Goal: Navigation & Orientation: Find specific page/section

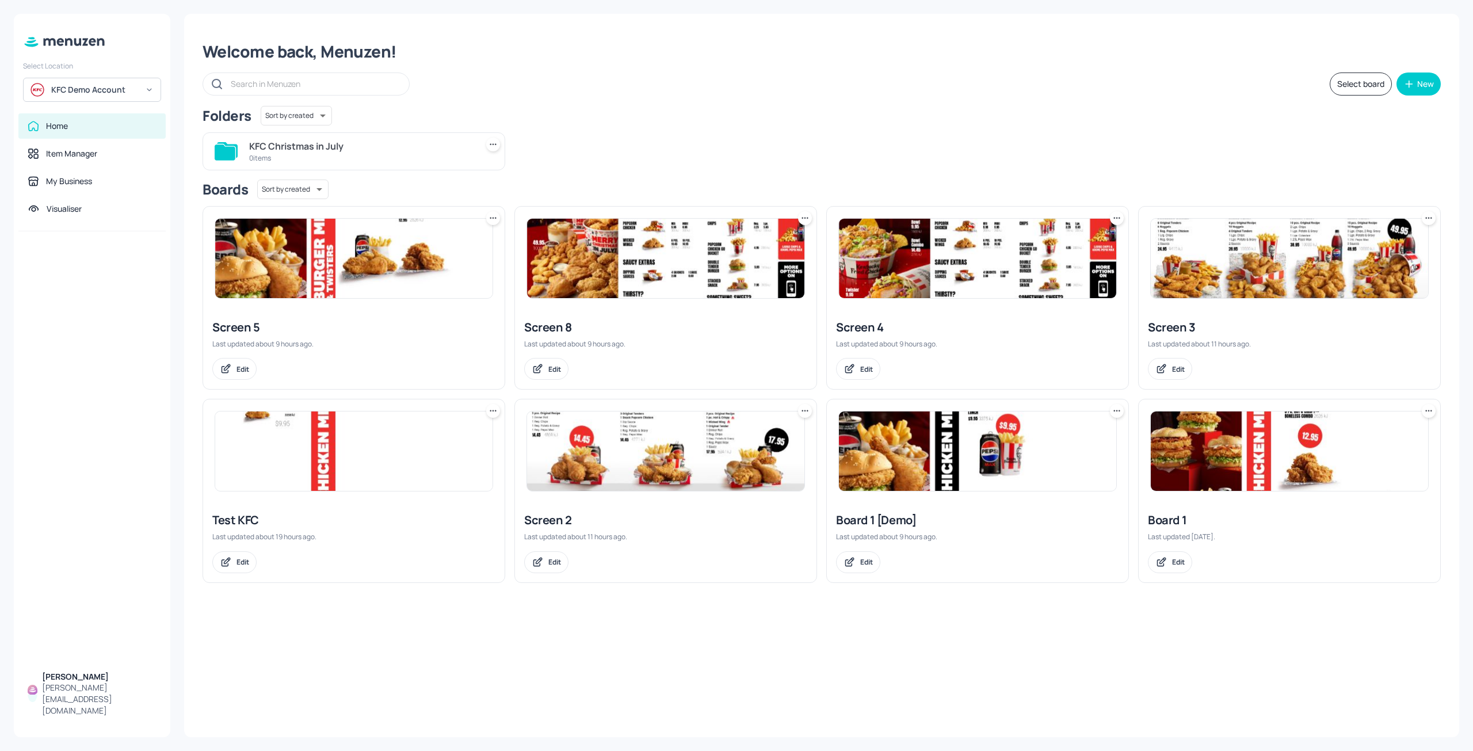
click at [543, 180] on div "Boards Sort by created id ​" at bounding box center [822, 190] width 1238 height 20
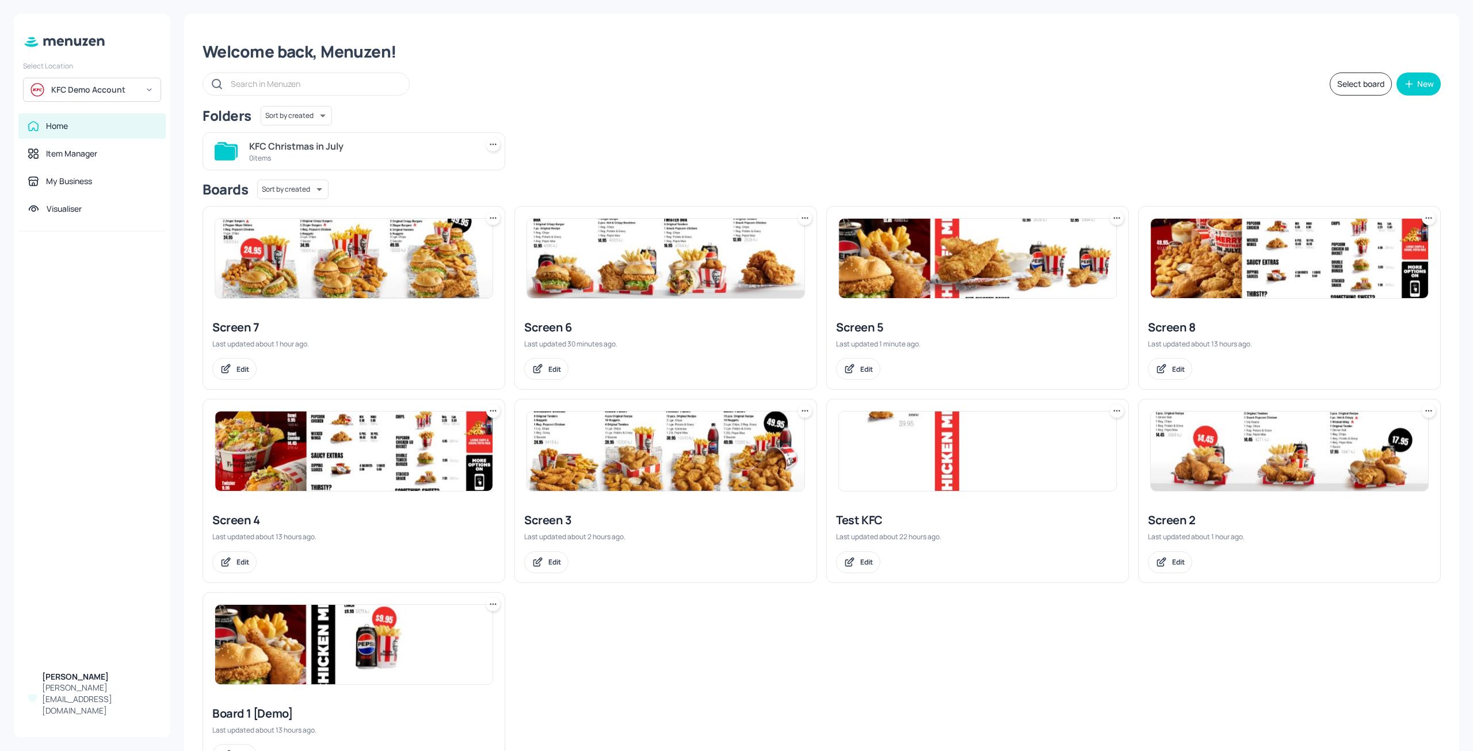
click at [315, 278] on img at bounding box center [353, 258] width 277 height 79
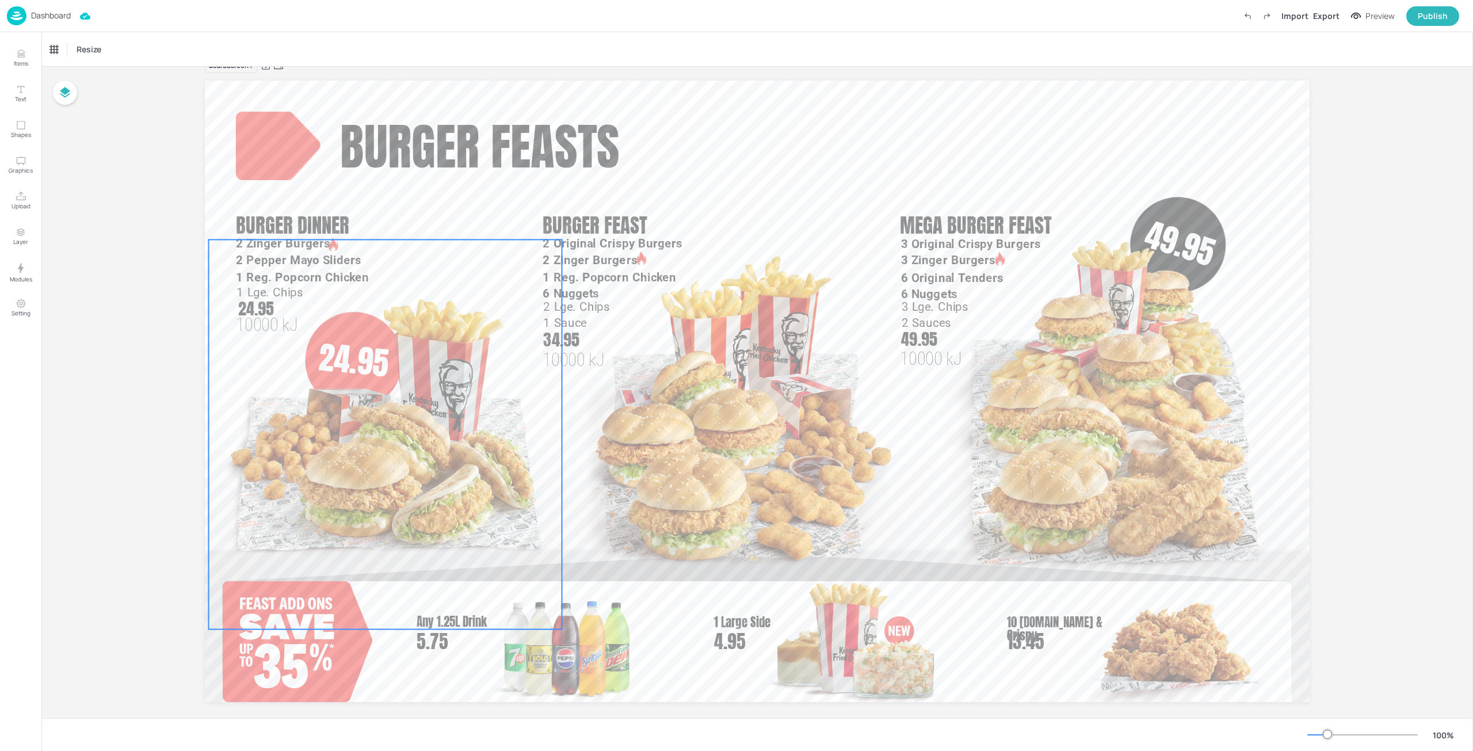
scroll to position [36, 0]
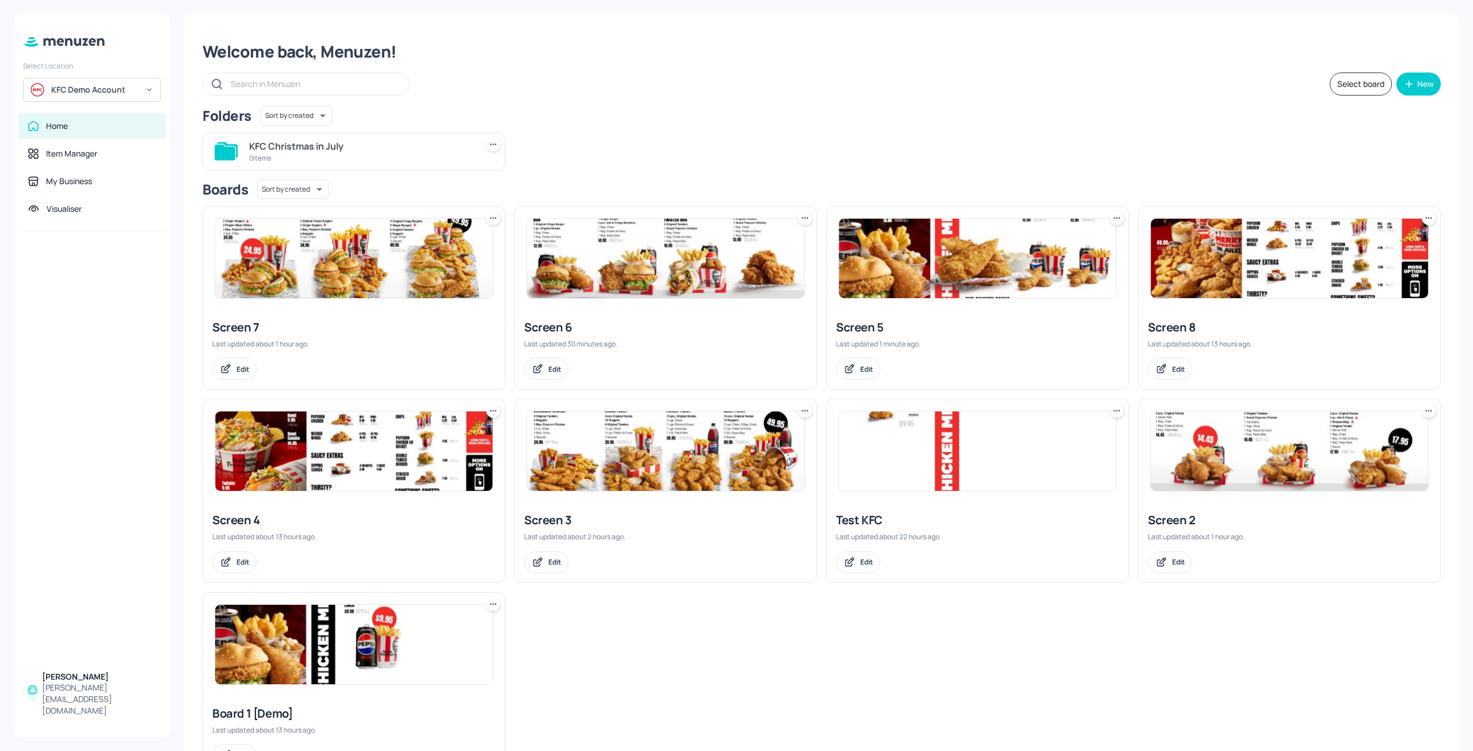
click at [560, 291] on img at bounding box center [665, 258] width 277 height 79
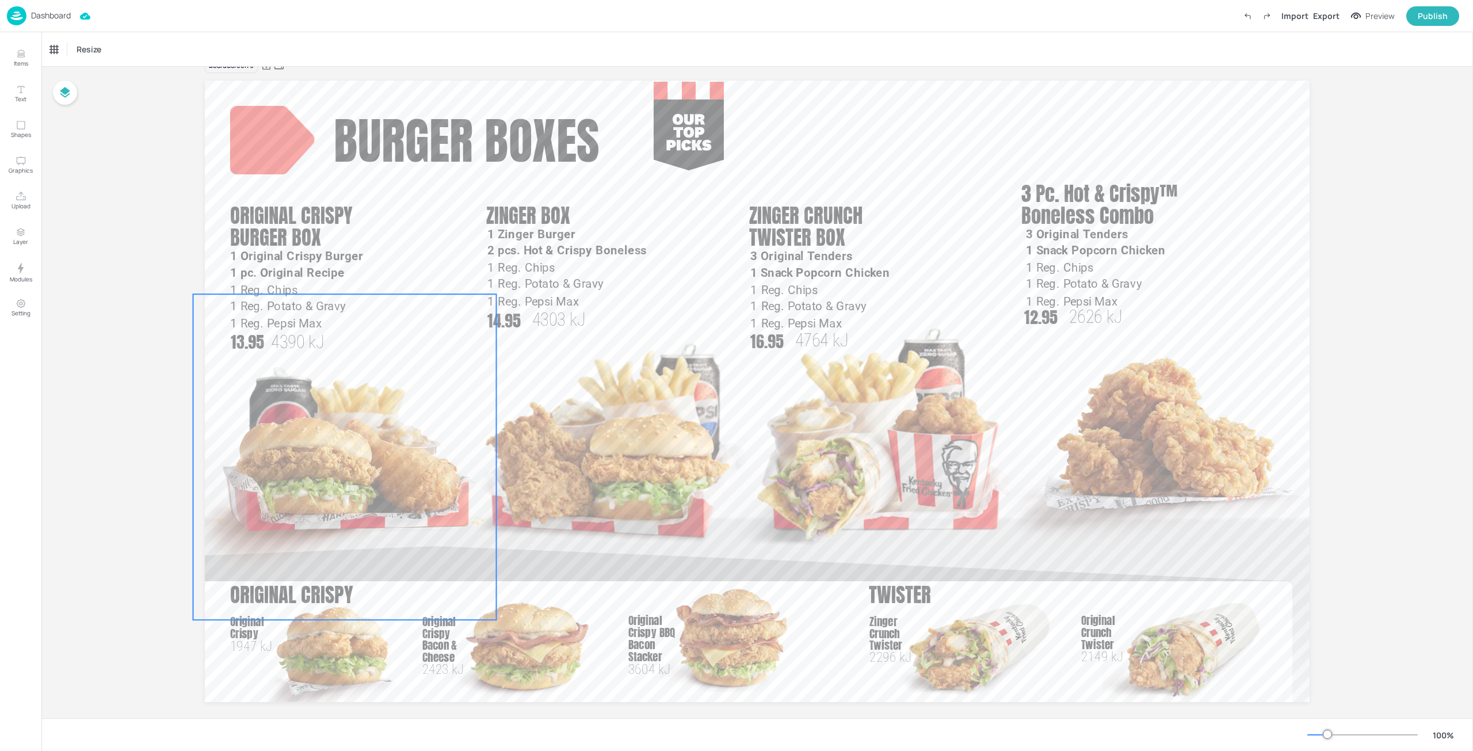
scroll to position [36, 0]
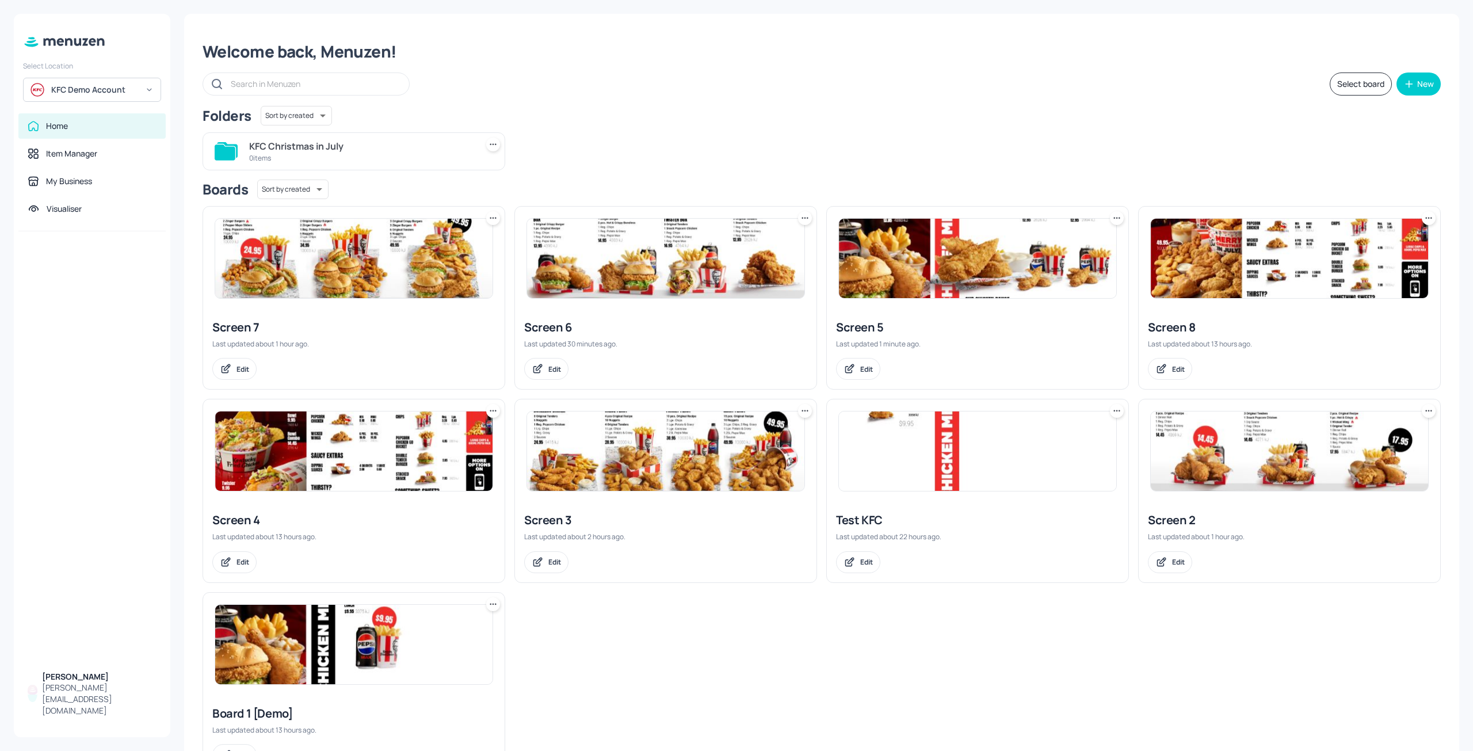
click at [919, 273] on img at bounding box center [977, 258] width 277 height 79
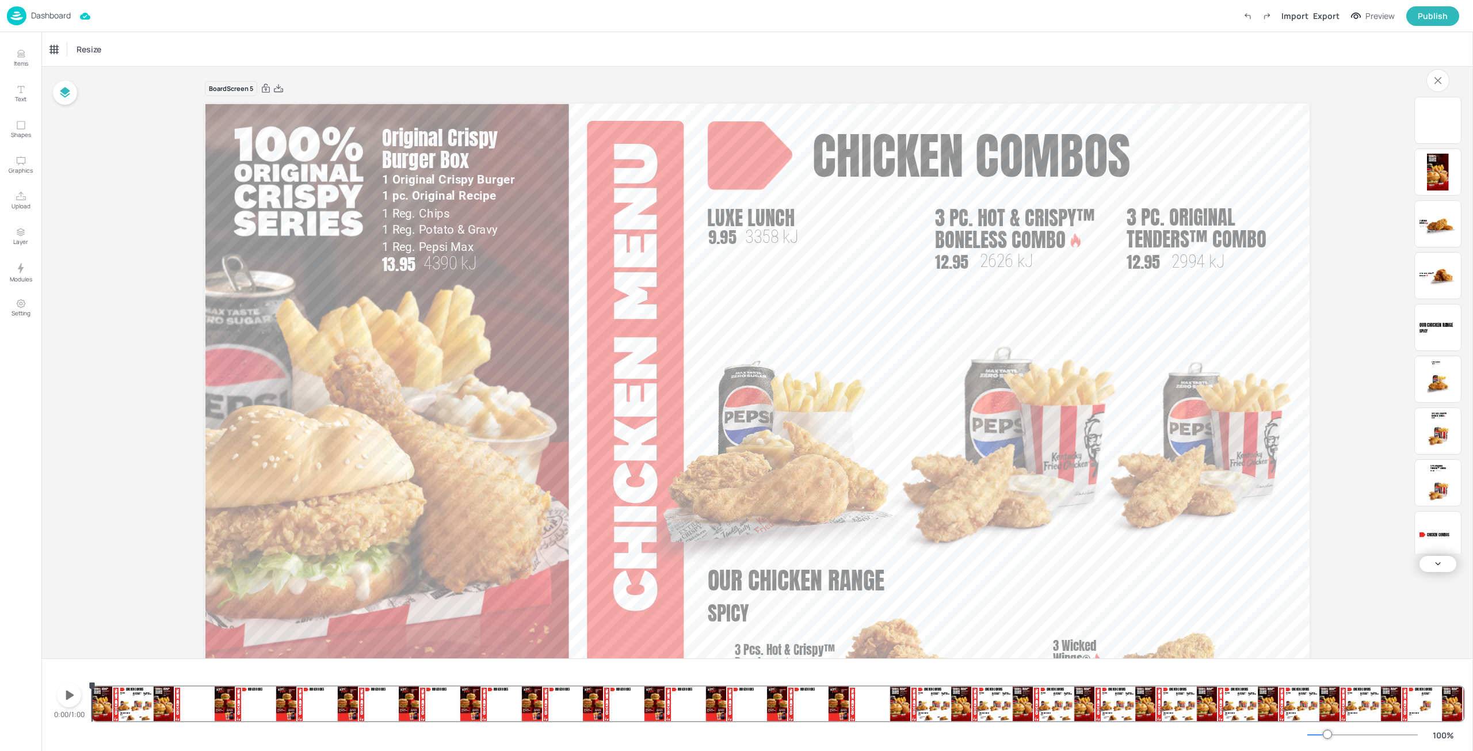
click at [66, 704] on icon "button" at bounding box center [69, 695] width 18 height 18
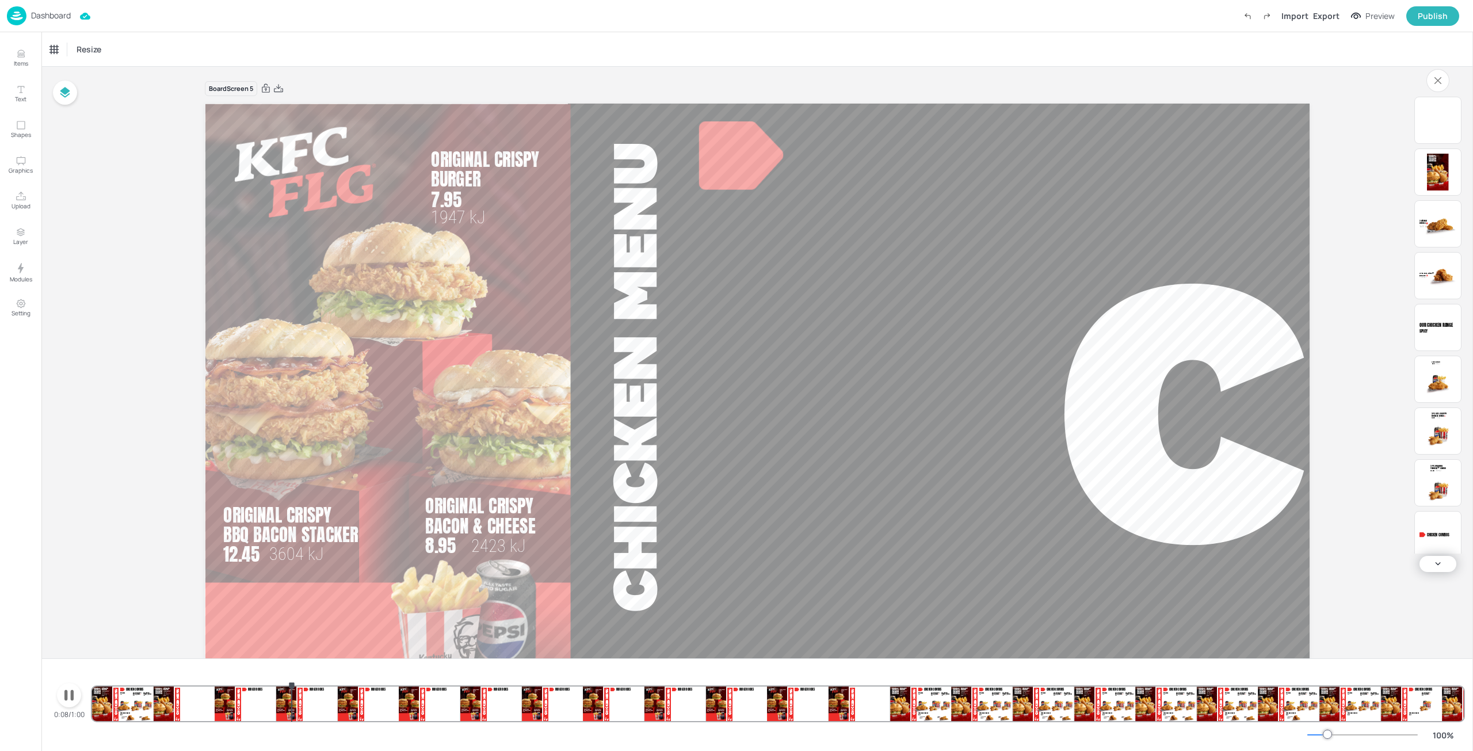
click at [66, 704] on icon "button" at bounding box center [69, 695] width 18 height 18
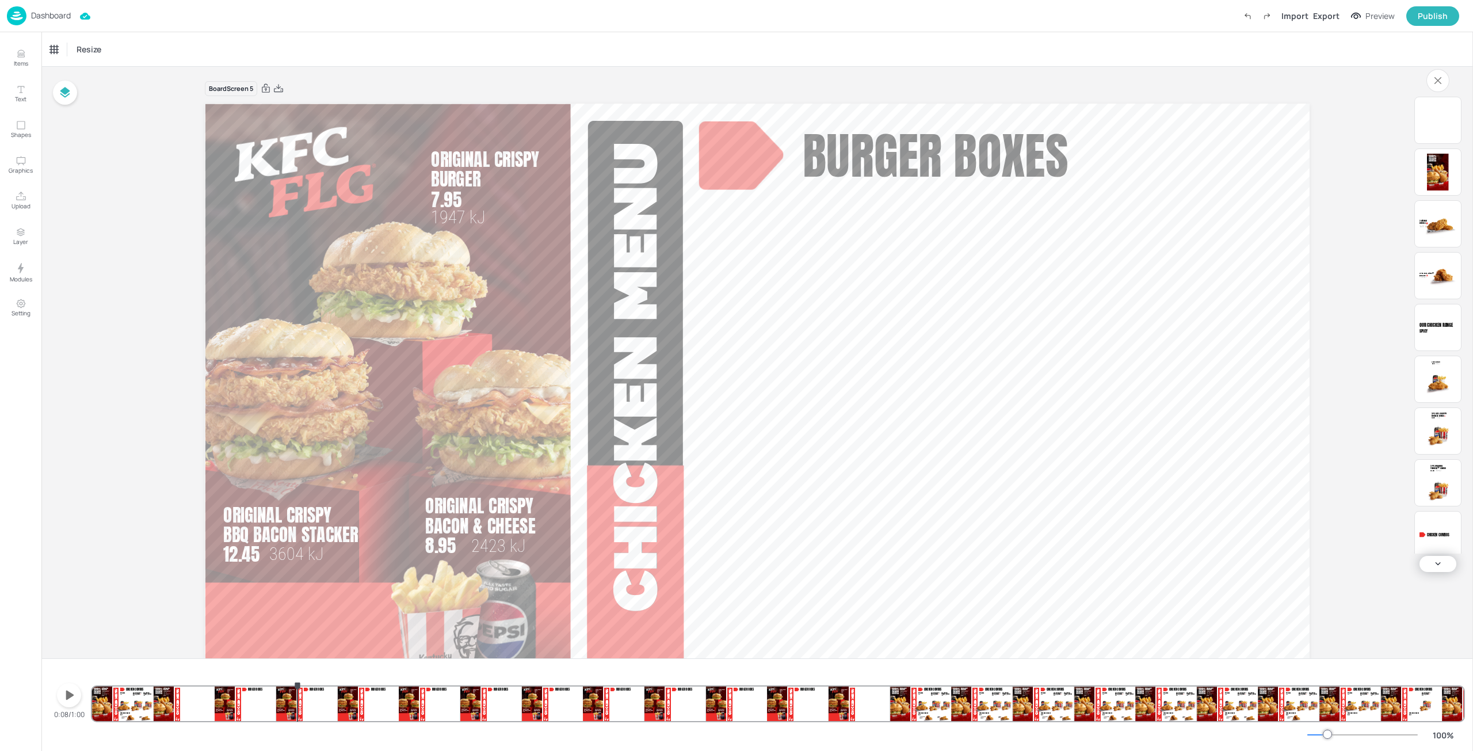
click at [48, 14] on p "Dashboard" at bounding box center [51, 16] width 40 height 8
